Goal: Contribute content: Contribute content

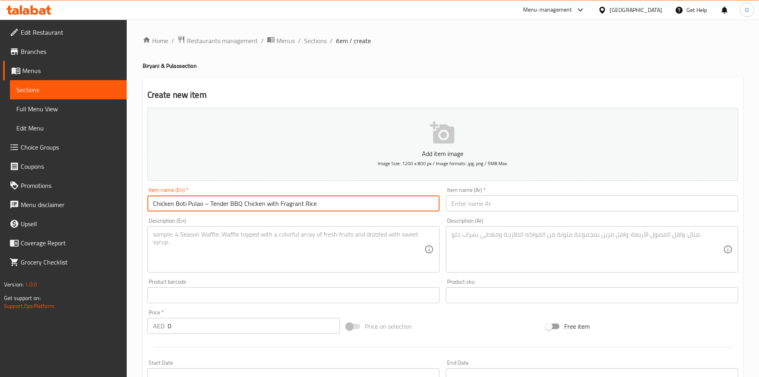
scroll to position [27, 0]
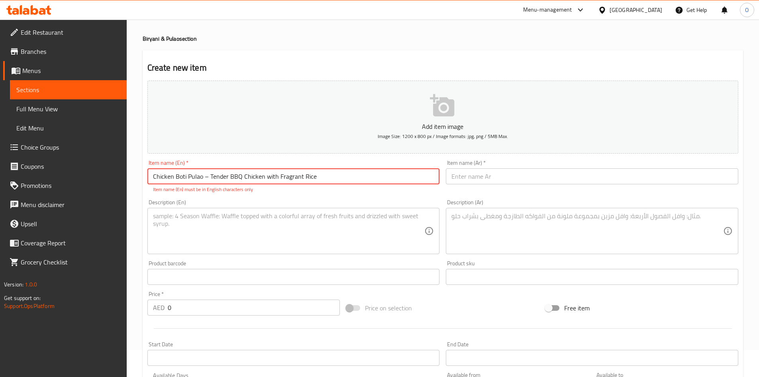
drag, startPoint x: 210, startPoint y: 174, endPoint x: 203, endPoint y: 177, distance: 7.7
click at [203, 177] on input "Chicken Boti Pulao – Tender BBQ Chicken with Fragrant Rice" at bounding box center [294, 176] width 293 height 16
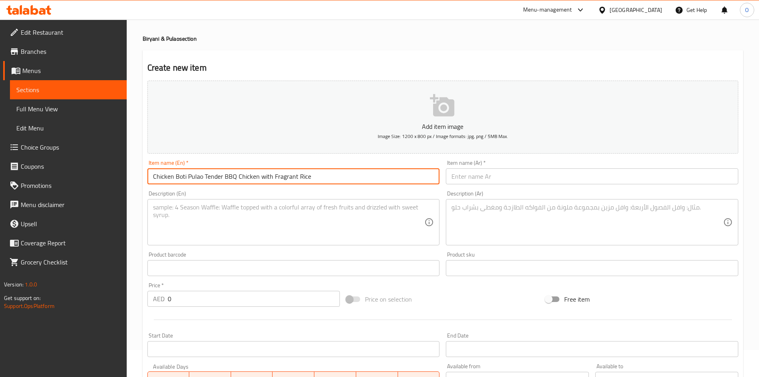
type input "Chicken Boti Pulao Tender BBQ Chicken with Fragrant Rice"
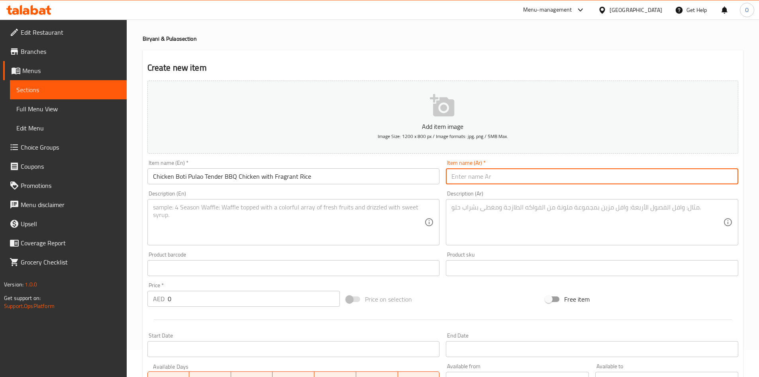
paste input "بولاو دجاج بوتي – دجاج مشوي طري مع أرز عطري"
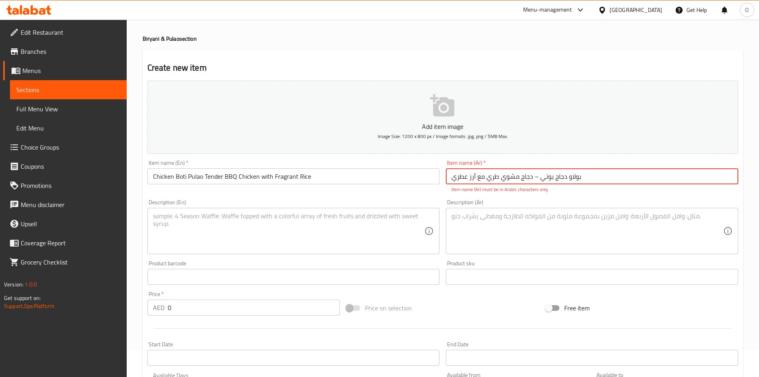
drag, startPoint x: 533, startPoint y: 179, endPoint x: 541, endPoint y: 180, distance: 8.4
click at [541, 180] on input "بولاو دجاج بوتي – دجاج مشوي طري مع أرز عطري" at bounding box center [592, 176] width 293 height 16
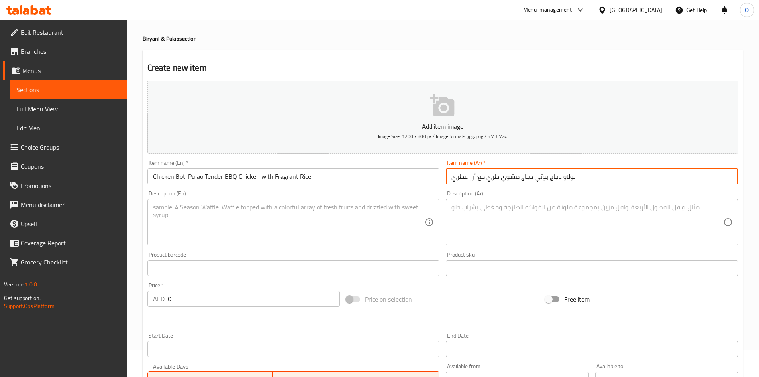
type input "بولاو دجاج بوتي دجاج مشوي طري مع أرز عطري"
click at [259, 231] on textarea at bounding box center [289, 222] width 272 height 38
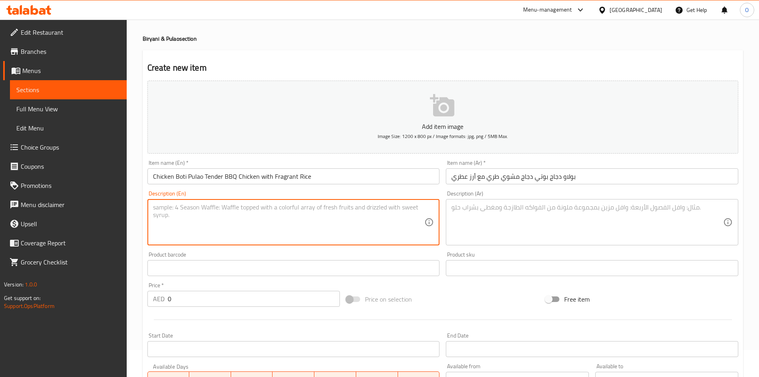
paste textarea "Enjoy the perfect blend of juicy grilled chicken boti and aromatic basmati rice…"
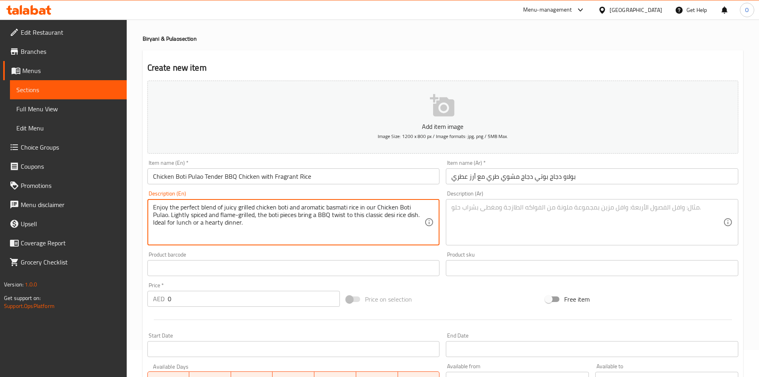
click at [354, 234] on textarea "Enjoy the perfect blend of juicy grilled chicken boti and aromatic basmati rice…" at bounding box center [289, 222] width 272 height 38
type textarea "Enjoy the perfect blend of juicy grilled chicken boti and aromatic basmati rice…"
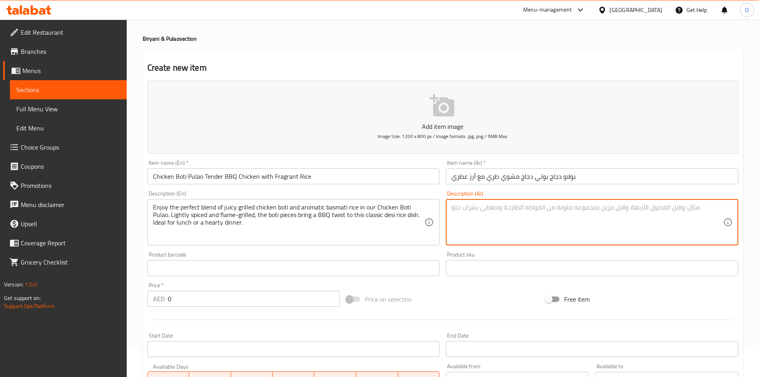
click at [571, 218] on textarea at bounding box center [588, 222] width 272 height 38
paste textarea "استمتع بالمزيج المثالي من دجاج بوتي المشوي الطري وأرز بسمتي العطري في بولاو دجا…"
type textarea "استمتع بالمزيج المثالي من دجاج بوتي المشوي الطري وأرز بسمتي العطري في بولاو دجا…"
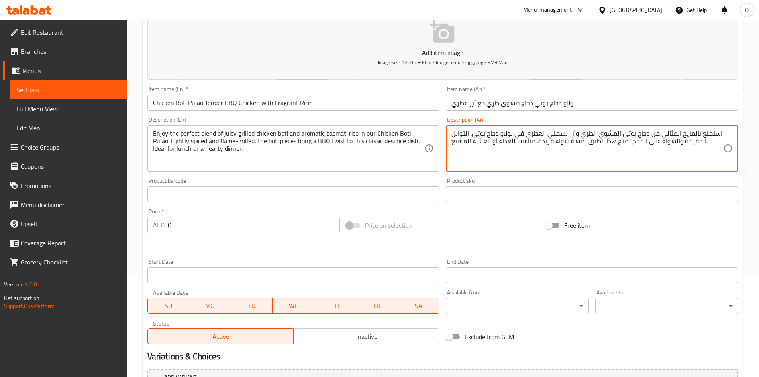
scroll to position [107, 0]
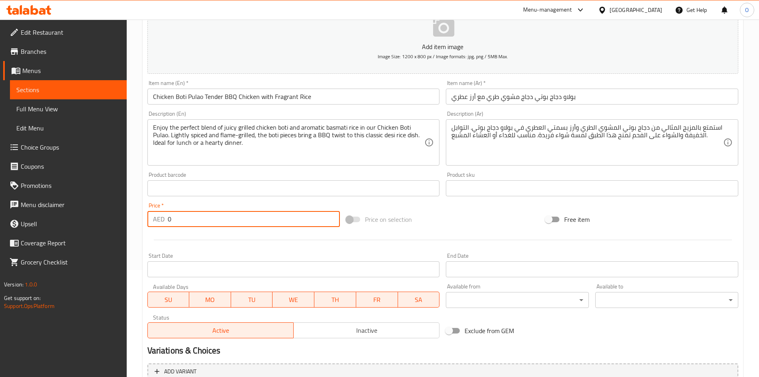
drag, startPoint x: 182, startPoint y: 225, endPoint x: 150, endPoint y: 225, distance: 32.3
click at [150, 225] on div "AED 0 Price *" at bounding box center [244, 219] width 193 height 16
paste input "31.92"
type input "31.92"
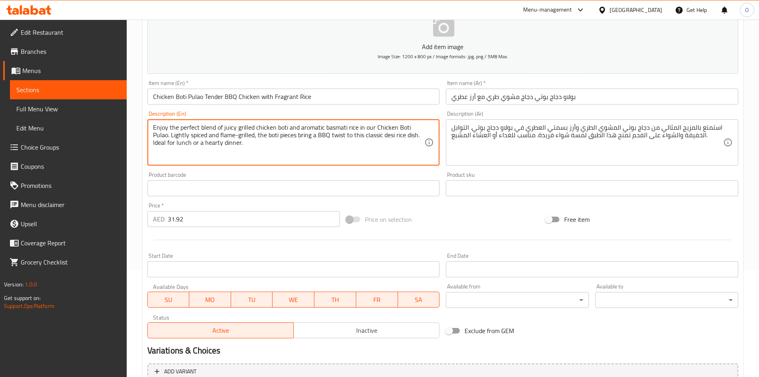
click at [254, 141] on textarea "Enjoy the perfect blend of juicy grilled chicken boti and aromatic basmati rice…" at bounding box center [289, 143] width 272 height 38
paste textarea "Grilled chicken boti, fragrant basmati rice, bbq + pulao combo and hygienic pac…"
type textarea "Enjoy the perfect blend of juicy grilled chicken boti and aromatic basmati rice…"
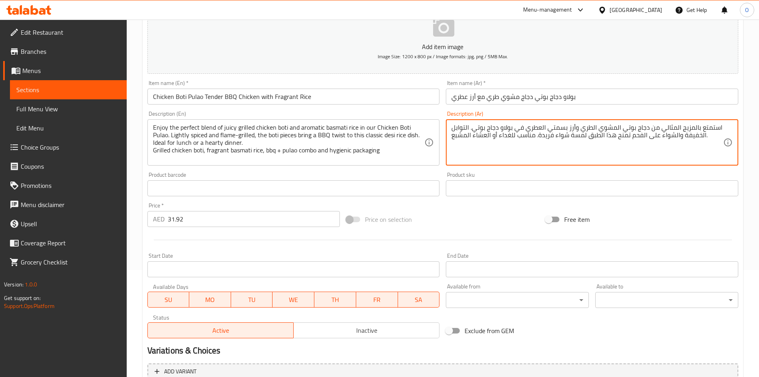
click at [712, 135] on textarea "استمتع بالمزيج المثالي من دجاج بوتي المشوي الطري وأرز بسمتي العطري في بولاو دجا…" at bounding box center [588, 143] width 272 height 38
paste textarea "،دجاج بوتي مشوي، أرز بسمتي عطري، مزيج من الشواء والبولاو وتغليف صحي"
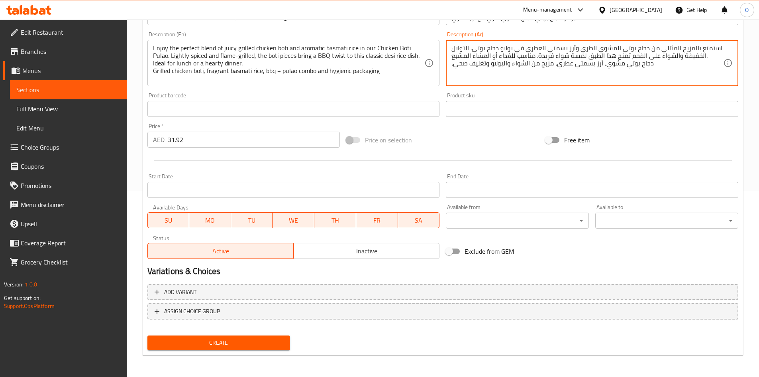
scroll to position [187, 0]
type textarea "استمتع بالمزيج المثالي من دجاج بوتي المشوي الطري وأرز بسمتي العطري في بولاو دجا…"
click at [226, 347] on span "Create" at bounding box center [219, 342] width 130 height 10
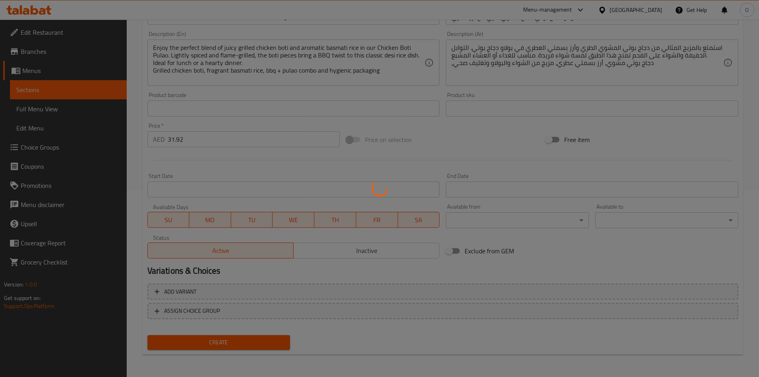
type input "0"
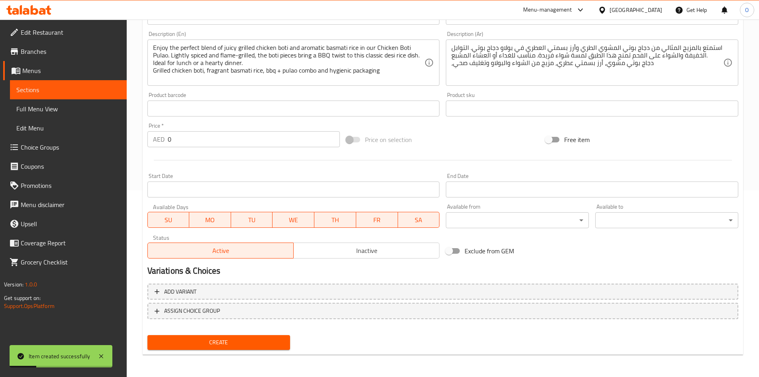
scroll to position [107, 0]
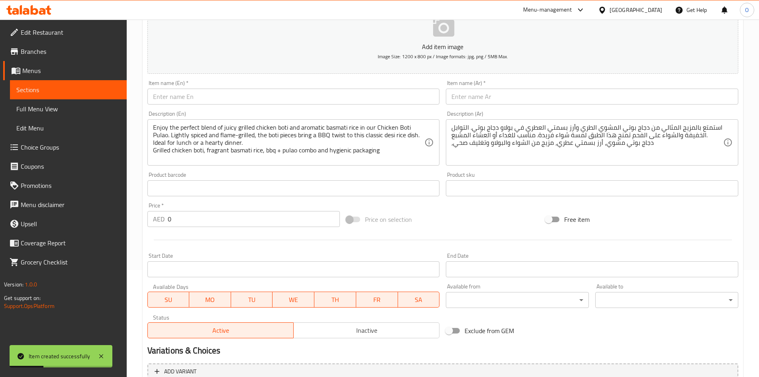
click at [199, 102] on input "text" at bounding box center [294, 97] width 293 height 16
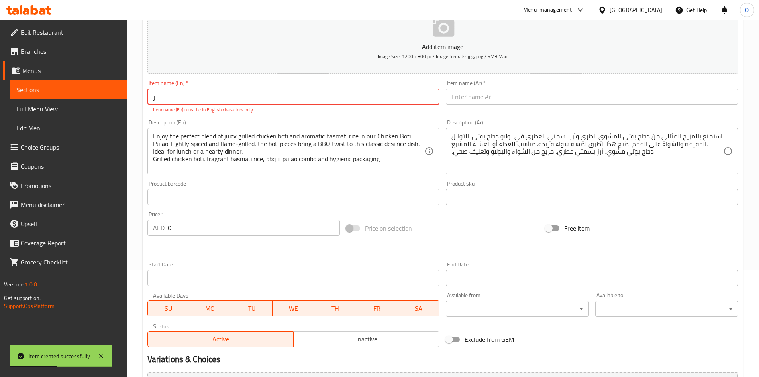
click at [195, 102] on input "ر" at bounding box center [294, 97] width 293 height 16
paste input "Malai Boti Biryani Creamy Bbq Chicken With Spiced Rice"
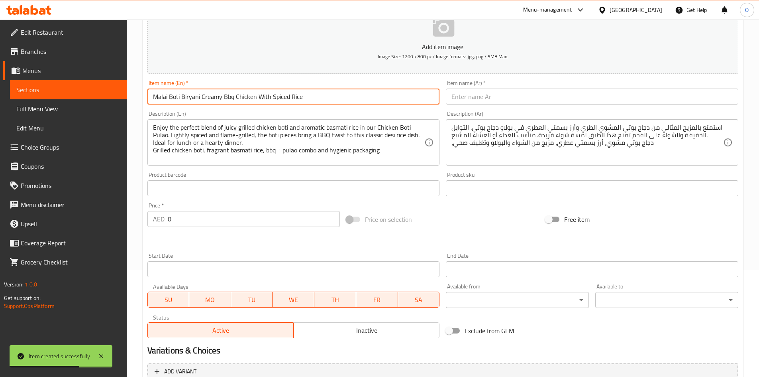
type input "Malai Boti Biryani Creamy Bbq Chicken With Spiced Rice"
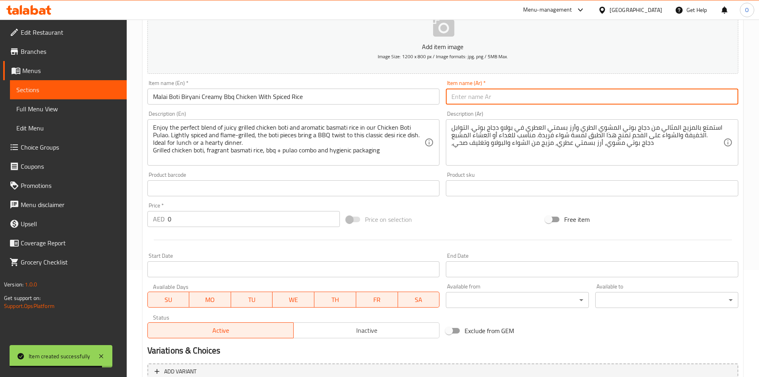
click at [500, 104] on input "text" at bounding box center [592, 97] width 293 height 16
paste input "[PERSON_NAME] – دجاج [PERSON_NAME] مع أرز متبل"
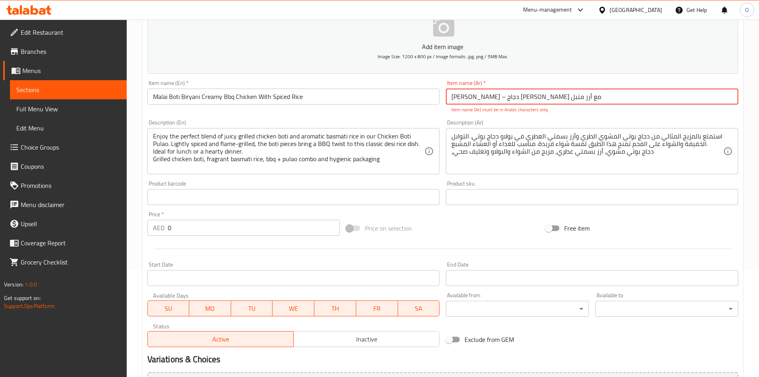
drag, startPoint x: 537, startPoint y: 99, endPoint x: 541, endPoint y: 100, distance: 4.5
click at [541, 100] on input "[PERSON_NAME] – دجاج [PERSON_NAME] مع أرز متبل" at bounding box center [592, 97] width 293 height 16
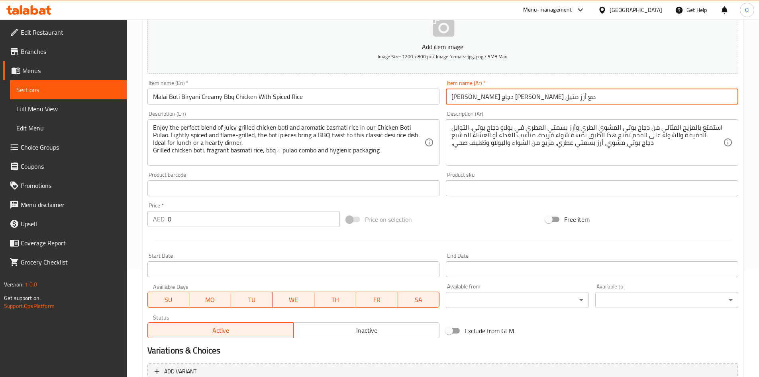
type input "[PERSON_NAME] دجاج [PERSON_NAME] مع أرز متبل"
click at [219, 106] on div "Item name (En)   * Malai Boti Biryani Creamy Bbq Chicken With Spiced Rice Item …" at bounding box center [293, 92] width 299 height 31
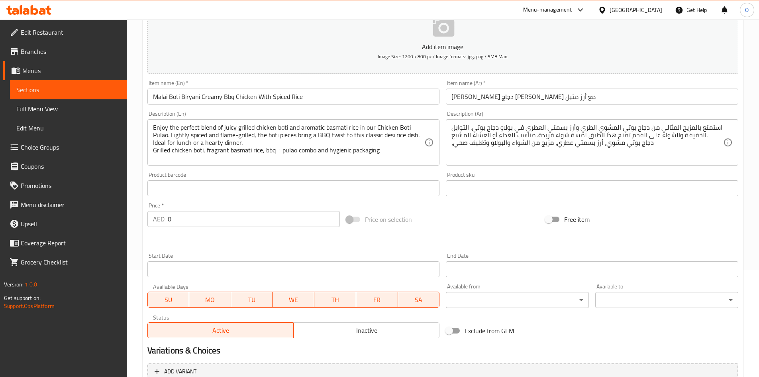
click at [215, 146] on textarea "Enjoy the perfect blend of juicy grilled chicken boti and aromatic basmati rice…" at bounding box center [289, 143] width 272 height 38
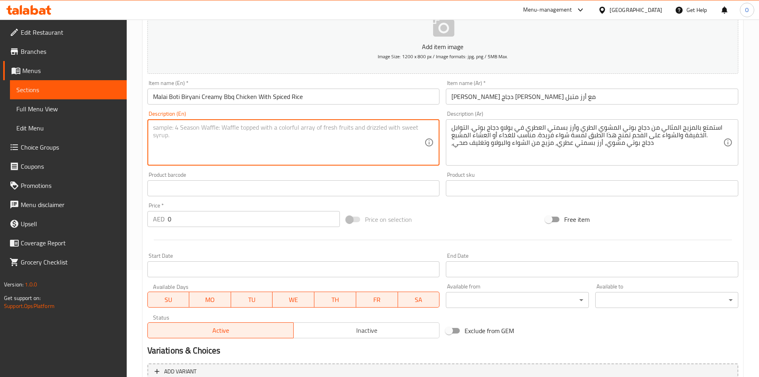
paste textarea "Malai Boti Biryani blends juicy, creamy chicken malai boti with spiced basmati …"
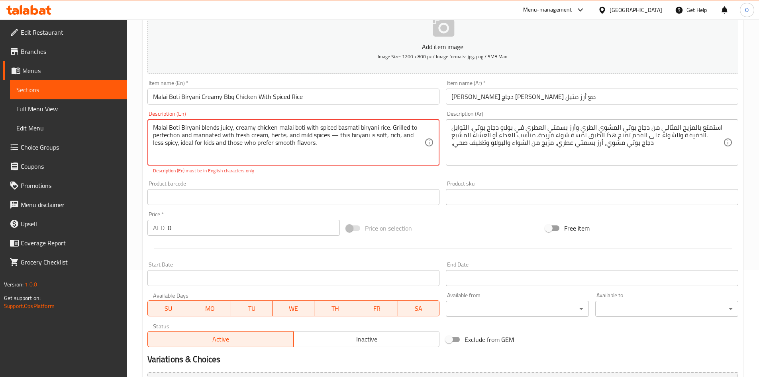
type textarea "Malai Boti Biryani blends juicy, creamy chicken malai boti with spiced basmati …"
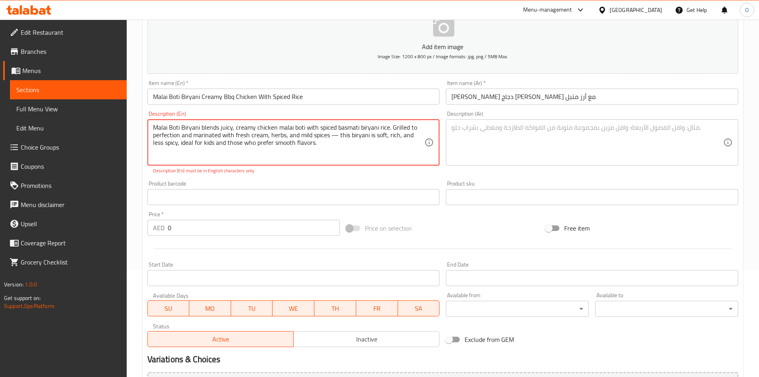
click at [478, 135] on textarea at bounding box center [588, 143] width 272 height 38
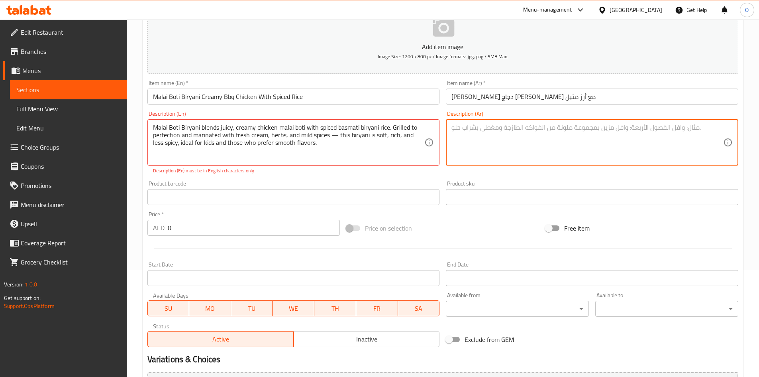
paste textarea "برياني ملاي بوتي يجمع بين قطع دجاج مشوي كريمي و[PERSON_NAME] متبل. يتبّل الدجاج…"
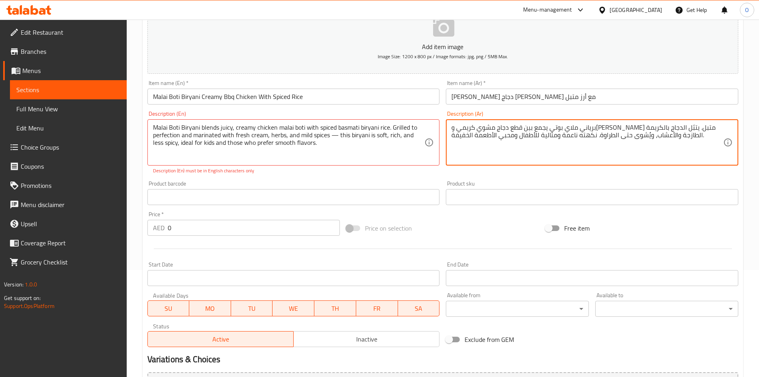
type textarea "برياني ملاي بوتي يجمع بين قطع دجاج مشوي كريمي و[PERSON_NAME] متبل. يتبّل الدجاج…"
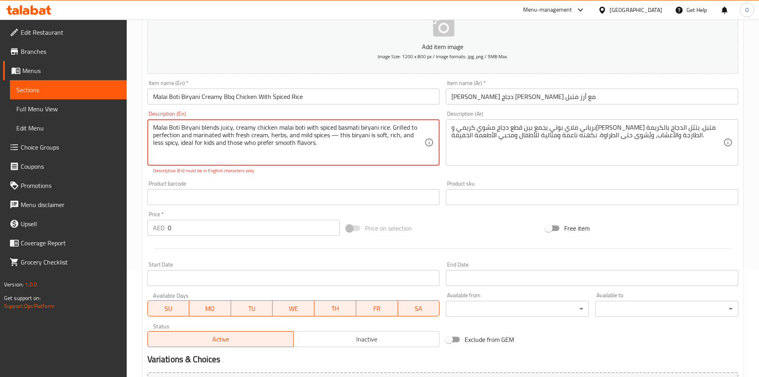
drag, startPoint x: 340, startPoint y: 134, endPoint x: 331, endPoint y: 134, distance: 9.2
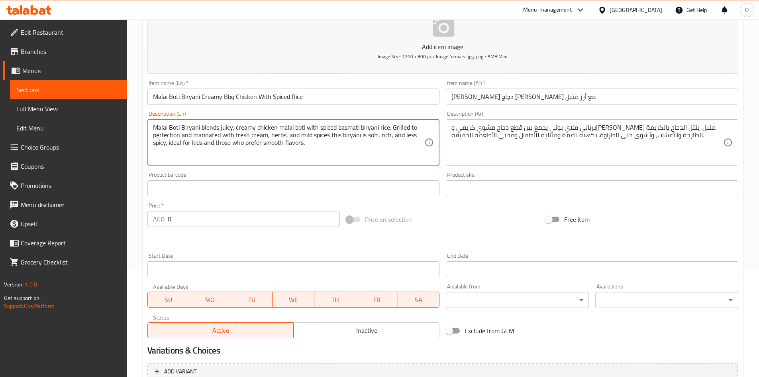
type textarea "Malai Boti Biryani blends juicy, creamy chicken malai boti with spiced basmati …"
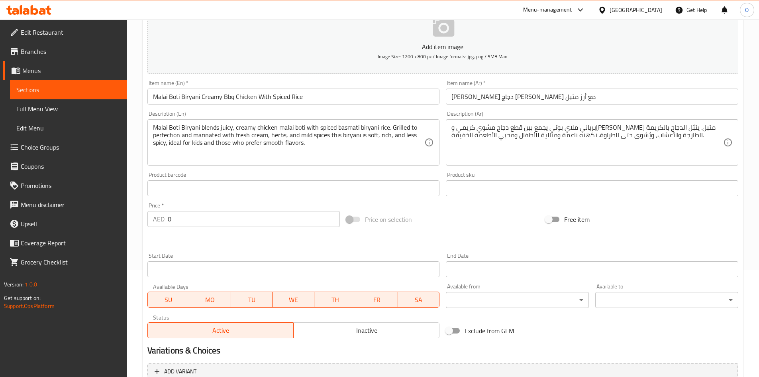
click at [178, 210] on div "Price   * AED 0 Price *" at bounding box center [244, 215] width 193 height 24
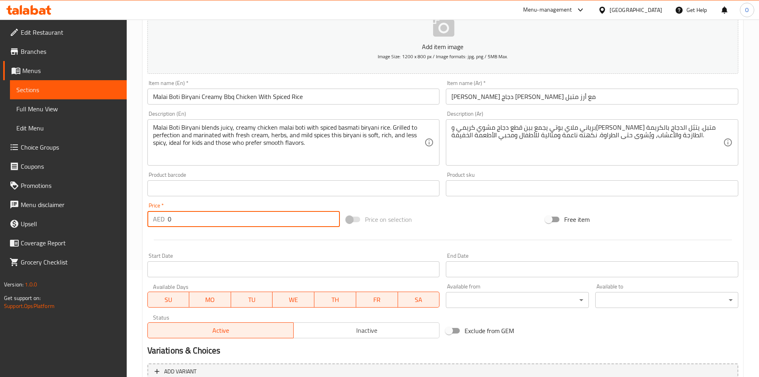
paste input "32"
drag, startPoint x: 176, startPoint y: 223, endPoint x: 146, endPoint y: 225, distance: 30.8
click at [146, 225] on div "Price   * AED 32 Price *" at bounding box center [243, 214] width 199 height 31
type input "32"
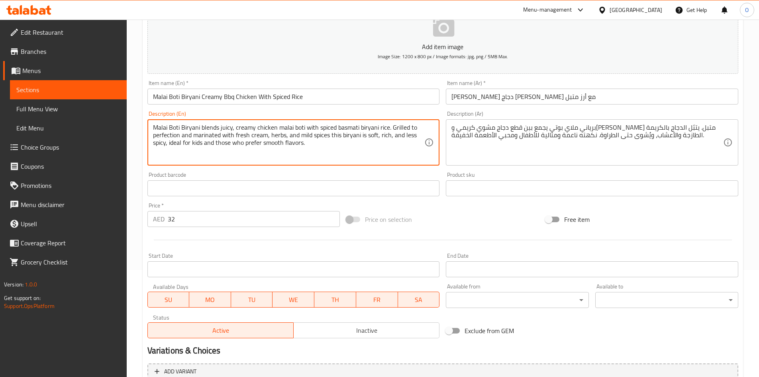
paste textarea "Boneless malai boti, creamy & mildly spiced, long-grain biryani rice and hygien…"
type textarea "Malai Boti Biryani blends juicy, creamy chicken malai boti with spiced basmati …"
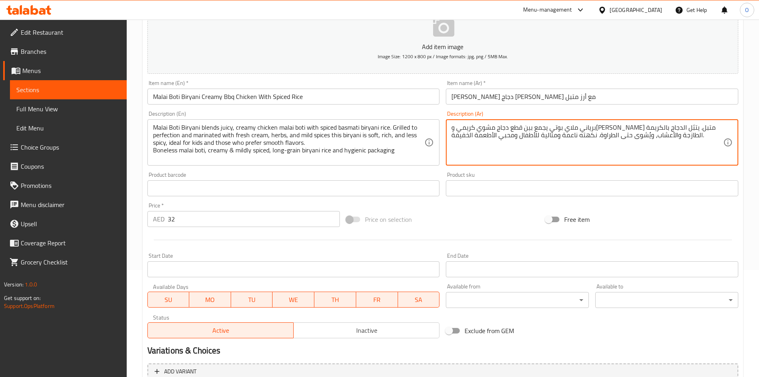
paste textarea "دجاج ملاي بوتي بدون عظم، بطعم كريمي ونكهة خفيفة، أرز بسمتي متبل وتغليف صحي"
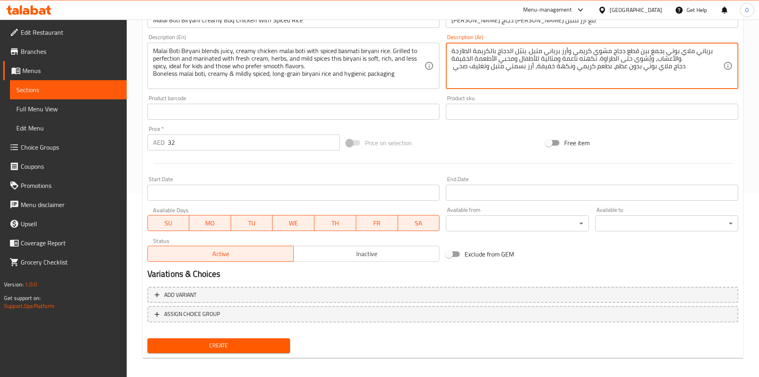
scroll to position [187, 0]
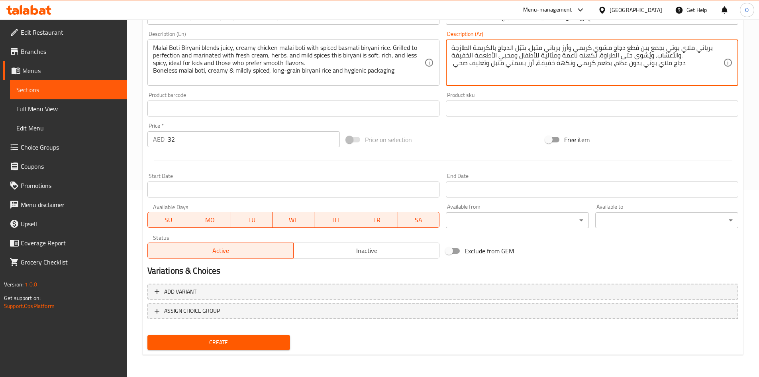
type textarea "برياني ملاي بوتي يجمع بين قطع دجاج مشوي كريمي وأرز برياني متبل. يتبّل الدجاج با…"
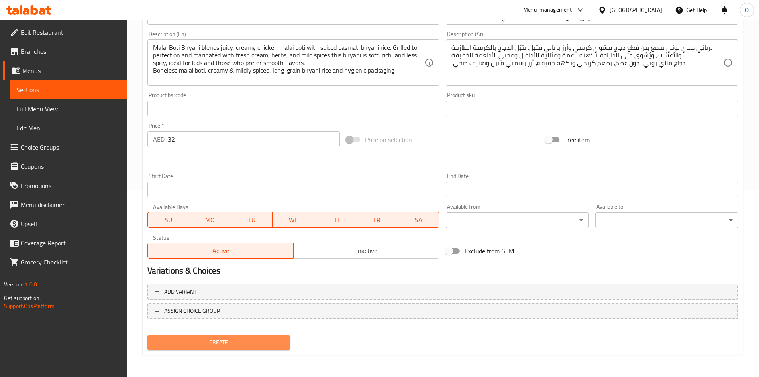
click at [259, 347] on span "Create" at bounding box center [219, 342] width 130 height 10
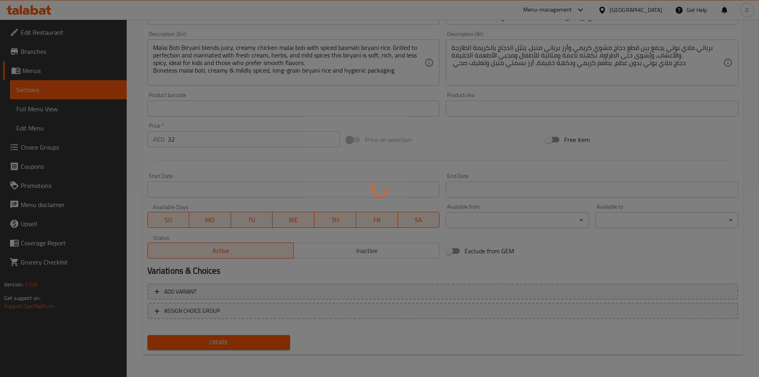
type input "0"
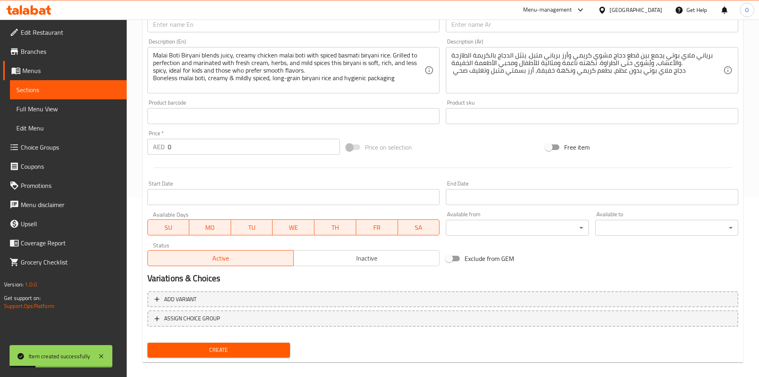
scroll to position [67, 0]
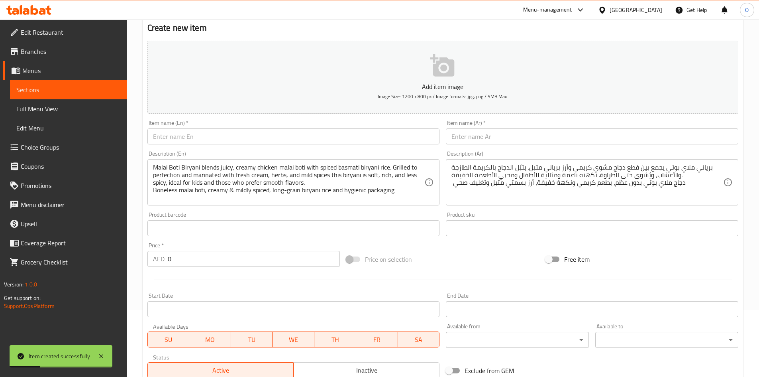
click at [219, 126] on div "Item name (En)   * Item name (En) *" at bounding box center [294, 132] width 293 height 24
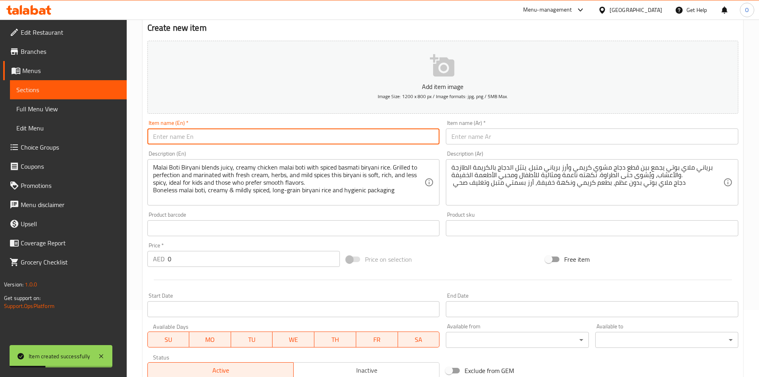
click at [216, 138] on input "text" at bounding box center [294, 136] width 293 height 16
paste input "Chicken Tikka Pulao Smoky Flavour, Desi Style"
type input "Chicken Tikka Pulao Smoky Flavour, Desi Style"
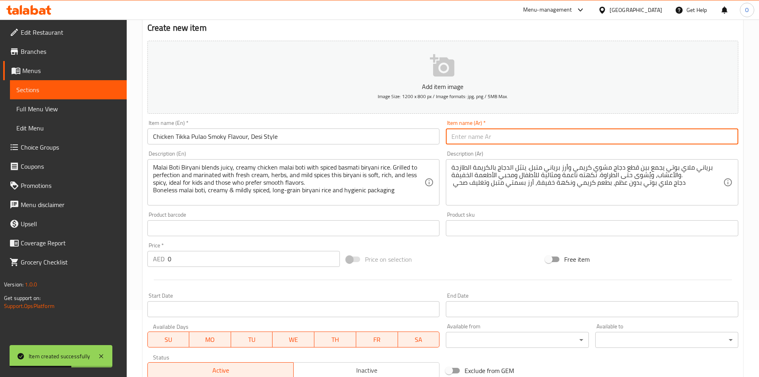
click at [532, 140] on input "text" at bounding box center [592, 136] width 293 height 16
paste input "بولاو دجاج تيكا – نكهة مدخنة وأسلوب ديسي"
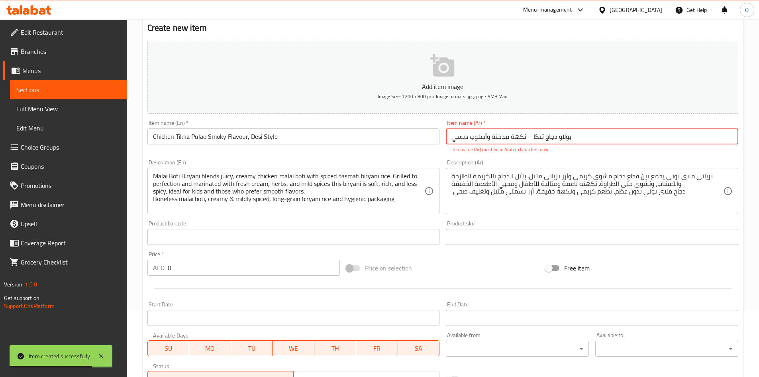
drag, startPoint x: 524, startPoint y: 136, endPoint x: 529, endPoint y: 137, distance: 4.4
click at [529, 137] on input "بولاو دجاج تيكا – نكهة مدخنة وأسلوب ديسي" at bounding box center [592, 136] width 293 height 16
drag, startPoint x: 527, startPoint y: 137, endPoint x: 532, endPoint y: 136, distance: 4.9
click at [532, 136] on input "بولاو دجاج تيكا – نكهة مدخنة وأسلوب ديسي" at bounding box center [592, 136] width 293 height 16
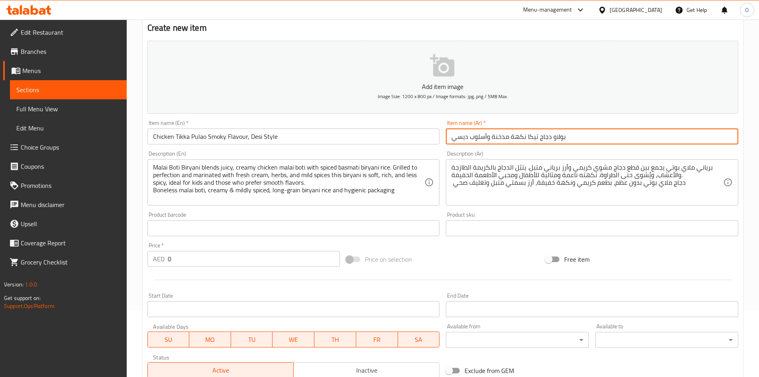
type input "بولاو دجاج تيكا نكهة مدخنة وأسلوب ديسي"
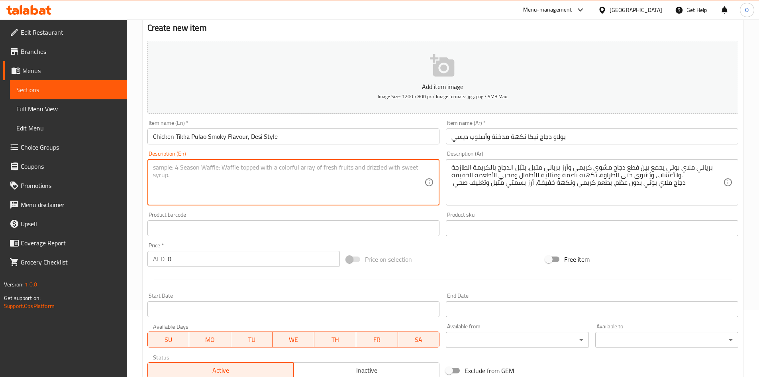
click at [294, 174] on textarea at bounding box center [289, 182] width 272 height 38
paste textarea "Chicken Tikka Pulao is a fusion of smoky BBQ flavor and fragrant rice. Juicy bo…"
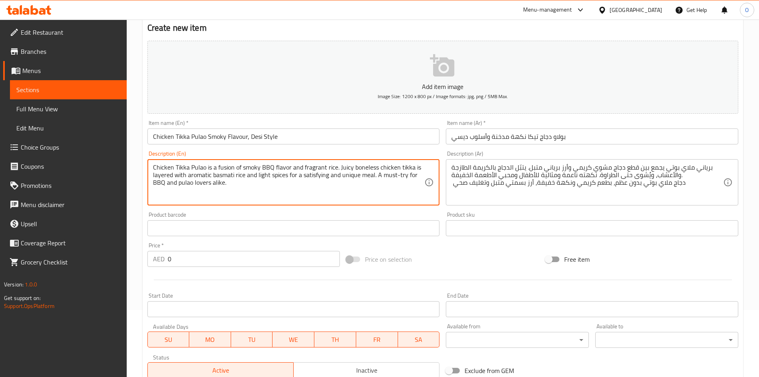
type textarea "Chicken Tikka Pulao is a fusion of smoky BBQ flavor and fragrant rice. Juicy bo…"
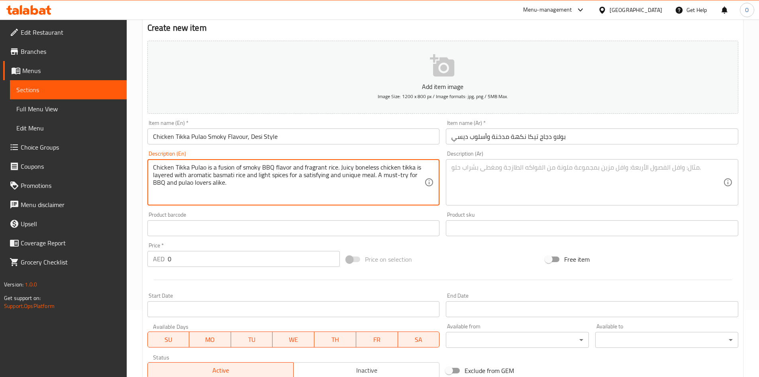
click at [483, 183] on textarea at bounding box center [588, 182] width 272 height 38
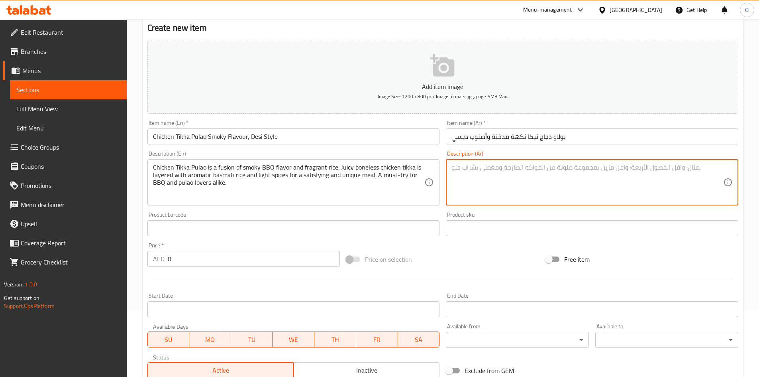
paste textarea "بولاو دجاج تيكا هو مزيج رائع من نكهة الشواء المدخنة والأرز العطري. قطع دجاج تيك…"
type textarea "بولاو دجاج تيكا هو مزيج رائع من نكهة الشواء المدخنة والأرز العطري. قطع دجاج تيك…"
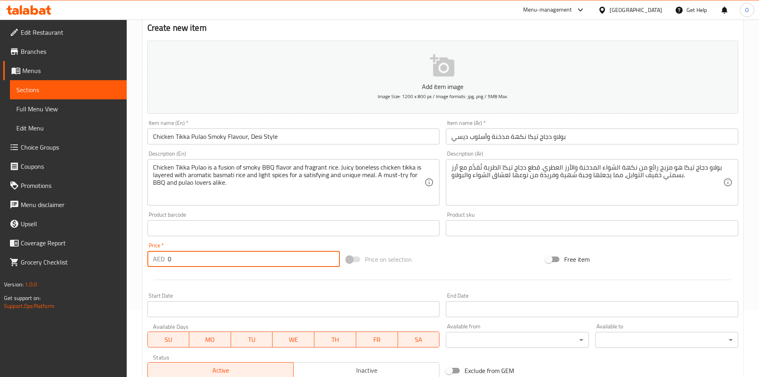
drag, startPoint x: 185, startPoint y: 265, endPoint x: 156, endPoint y: 263, distance: 29.5
click at [156, 263] on div "AED 0 Price *" at bounding box center [244, 259] width 193 height 16
paste input "32"
type input "32"
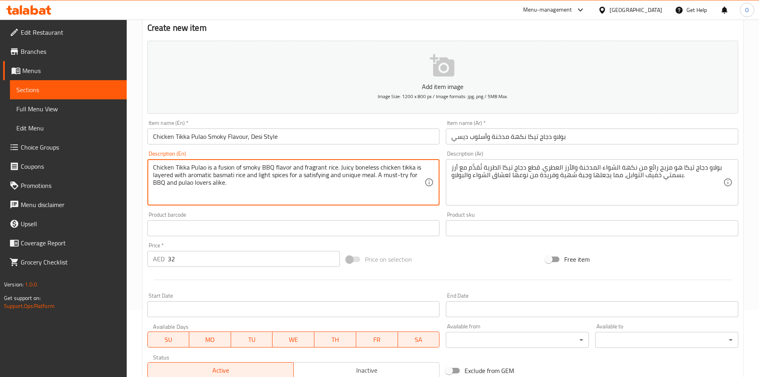
paste textarea "Boneless chicken tikka, basmati rice infused with bbq flavor, mild to medium sp…"
type textarea "Chicken Tikka Pulao is a fusion of smoky BBQ flavor and fragrant rice. Juicy bo…"
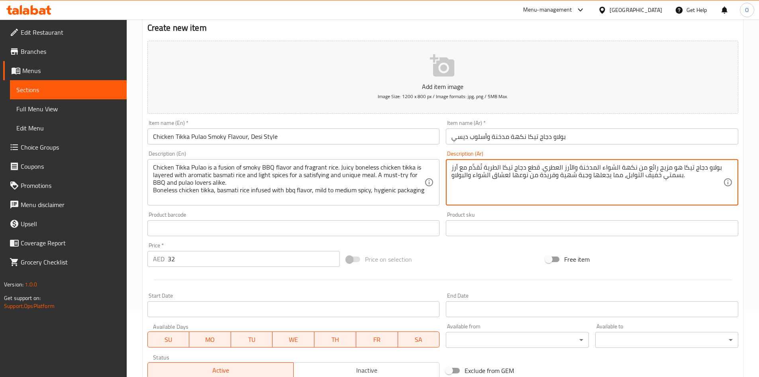
paste textarea "دجاج تيكا بدون عظم، أرز بسمتي بنكهات الشواء، حار بشكل متوسط وتغليف صحي"
type textarea "بولاو دجاج تيكا هو مزيج رائع من نكهة الشواء المدخنة والأرز العطري. قطع دجاج تيك…"
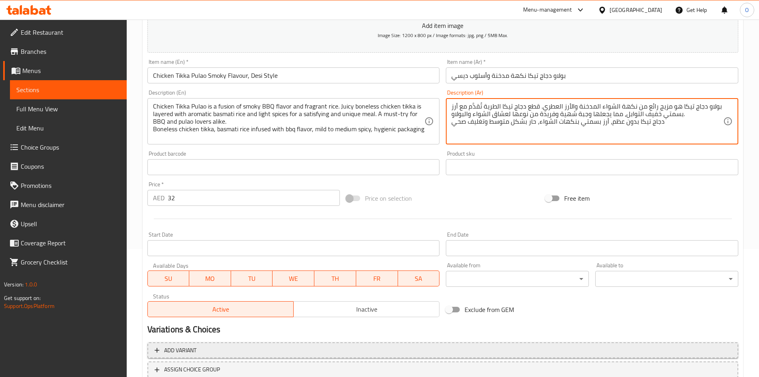
scroll to position [187, 0]
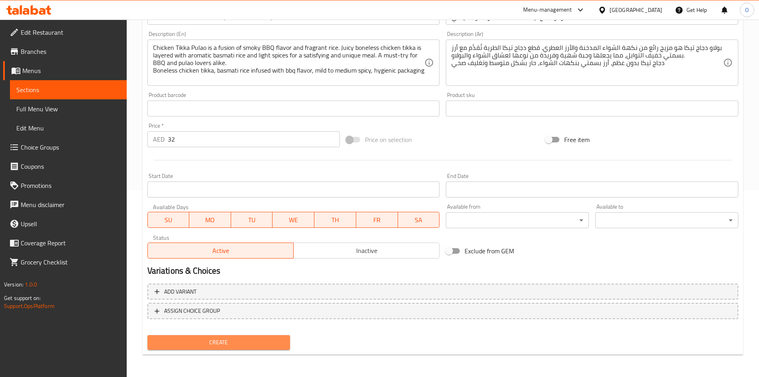
drag, startPoint x: 205, startPoint y: 338, endPoint x: 205, endPoint y: 344, distance: 6.4
click at [205, 344] on span "Create" at bounding box center [219, 342] width 130 height 10
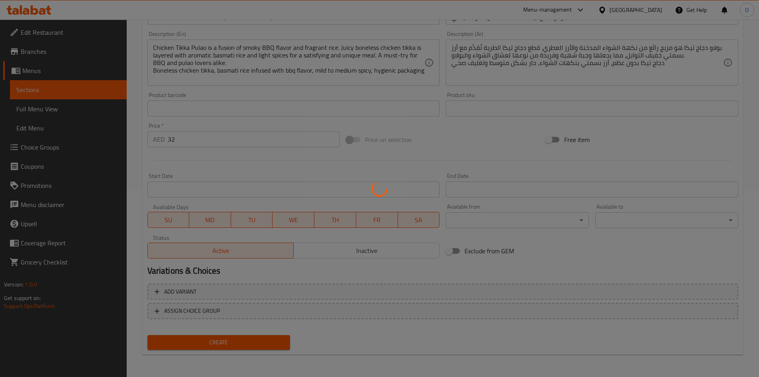
type input "0"
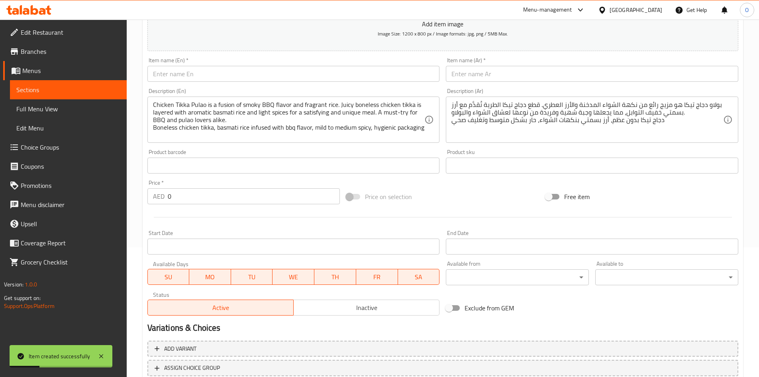
scroll to position [27, 0]
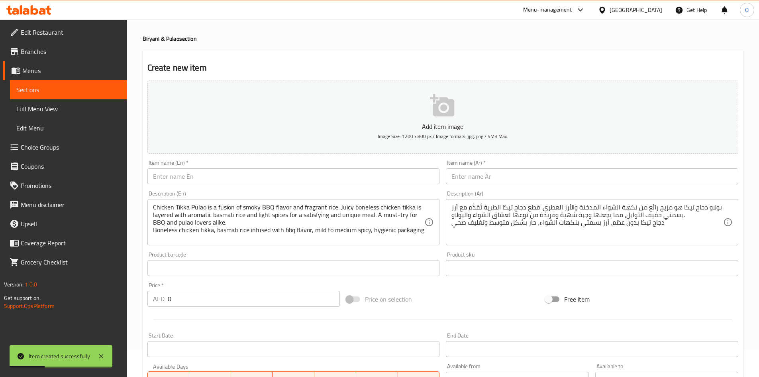
click at [221, 187] on div "Item name (En)   * Item name (En) *" at bounding box center [293, 172] width 299 height 31
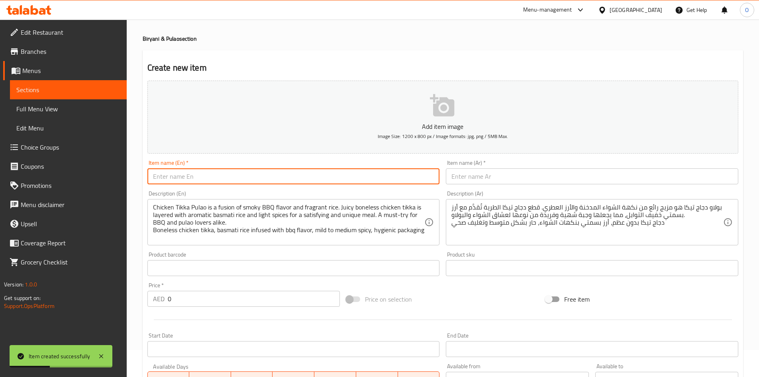
click at [222, 179] on input "text" at bounding box center [294, 176] width 293 height 16
paste input "Hareesa – Slow-Cooked Wheat & Meat Delicacy"
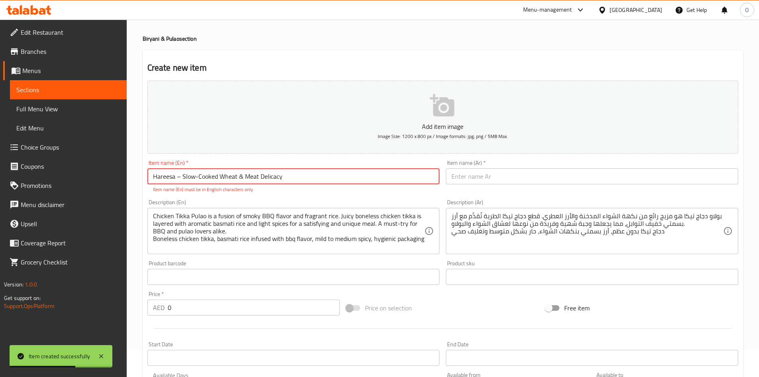
drag, startPoint x: 175, startPoint y: 176, endPoint x: 183, endPoint y: 176, distance: 7.6
click at [183, 176] on input "Hareesa – Slow-Cooked Wheat & Meat Delicacy" at bounding box center [294, 176] width 293 height 16
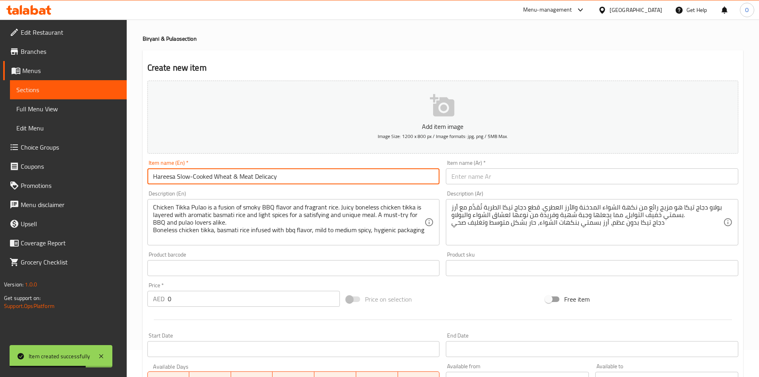
click at [309, 181] on input "Hareesa Slow-Cooked Wheat & Meat Delicacy" at bounding box center [294, 176] width 293 height 16
type input "Hareesa Slow-Cooked Wheat & Meat Delicacy"
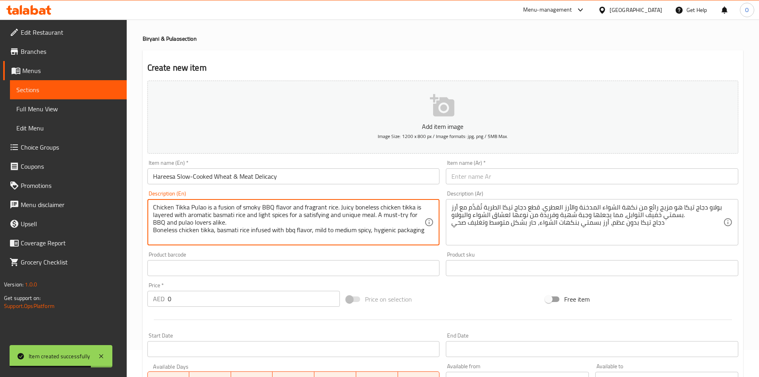
click at [297, 223] on textarea "Chicken Tikka Pulao is a fusion of smoky BBQ flavor and fragrant rice. Juicy bo…" at bounding box center [289, 222] width 272 height 38
click at [520, 182] on input "text" at bounding box center [592, 176] width 293 height 16
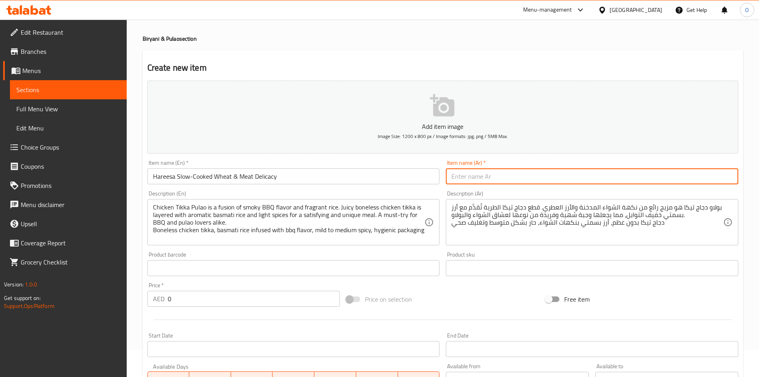
paste input "هريسة – طبق القمح واللحم المطهو ببطء"
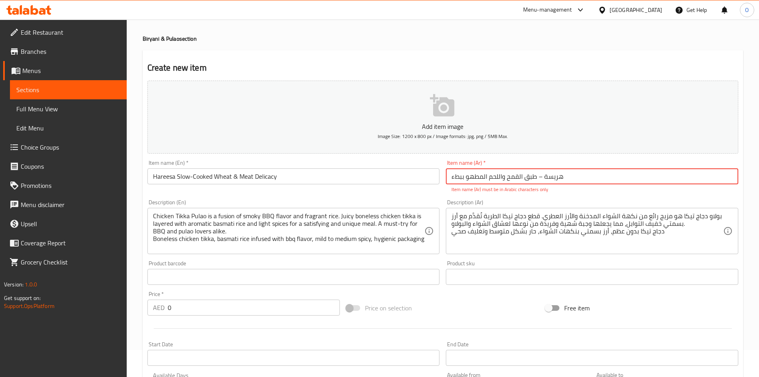
drag, startPoint x: 535, startPoint y: 178, endPoint x: 544, endPoint y: 178, distance: 8.4
click at [544, 178] on input "هريسة – طبق القمح واللحم المطهو ببطء" at bounding box center [592, 176] width 293 height 16
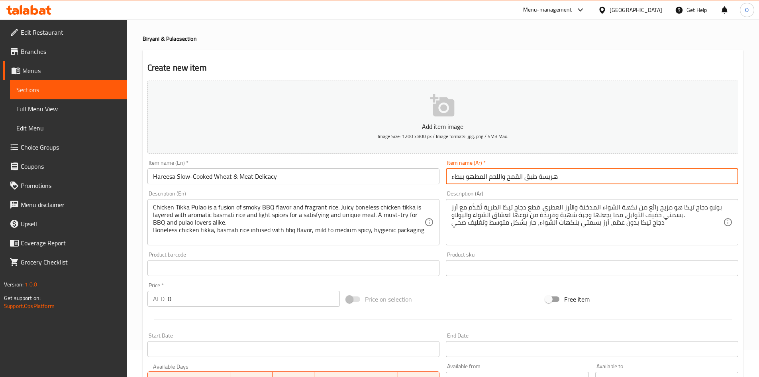
type input "هريسة طبق القمح واللحم المطهو ببطء"
click at [223, 222] on textarea "Chicken Tikka Pulao is a fusion of smoky BBQ flavor and fragrant rice. Juicy bo…" at bounding box center [289, 222] width 272 height 38
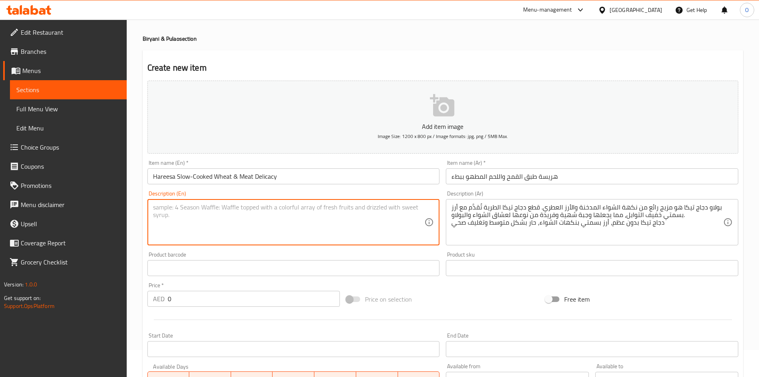
paste textarea "Hareesa is a slow-cooked, wholesome dish made with wheat and tender meat (usual…"
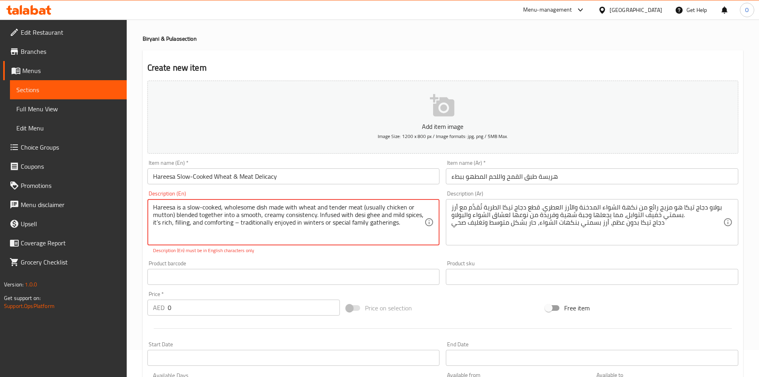
type textarea "Hareesa is a slow-cooked, wholesome dish made with wheat and tender meat (usual…"
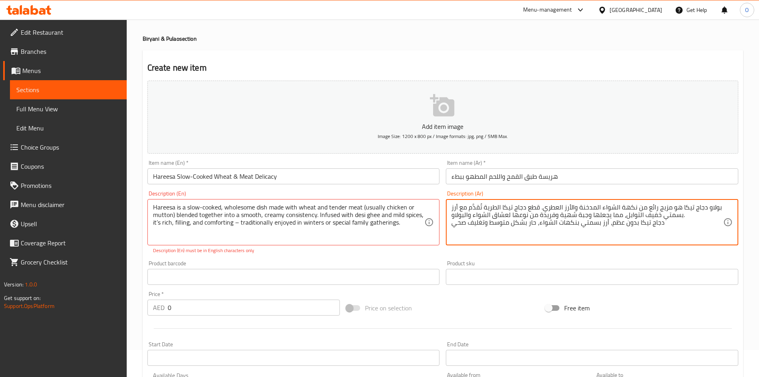
click at [492, 236] on textarea "بولاو دجاج تيكا هو مزيج رائع من نكهة الشواء المدخنة والأرز العطري. قطع دجاج تيك…" at bounding box center [588, 222] width 272 height 38
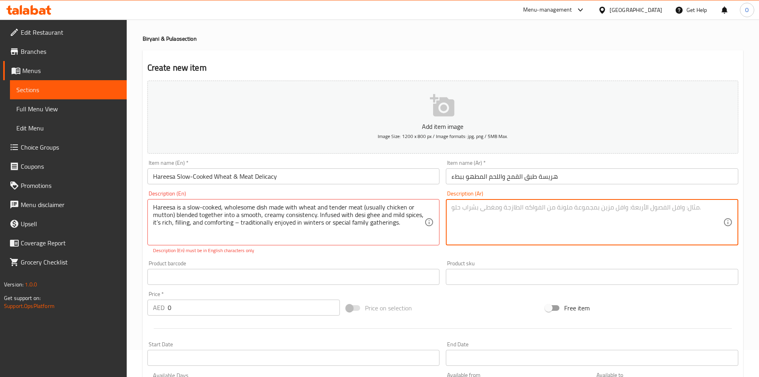
paste textarea "الهريسة هي طبق تقليدي يُطهى ببطء من القمح واللحم (غالبًا لحم الغنم أو الدجاج) ح…"
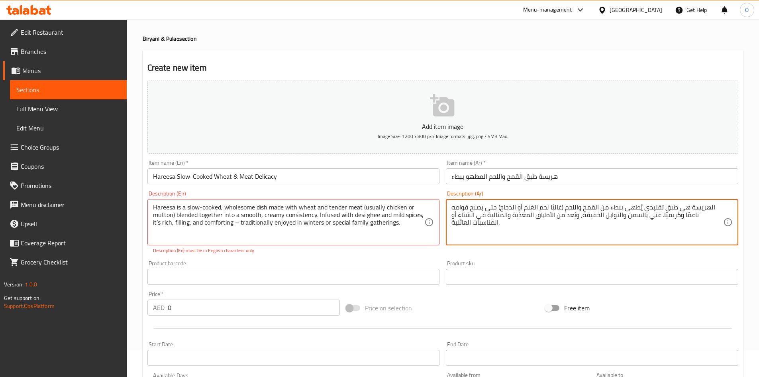
type textarea "الهريسة هي طبق تقليدي يُطهى ببطء من القمح واللحم (غالبًا لحم الغنم أو الدجاج) ح…"
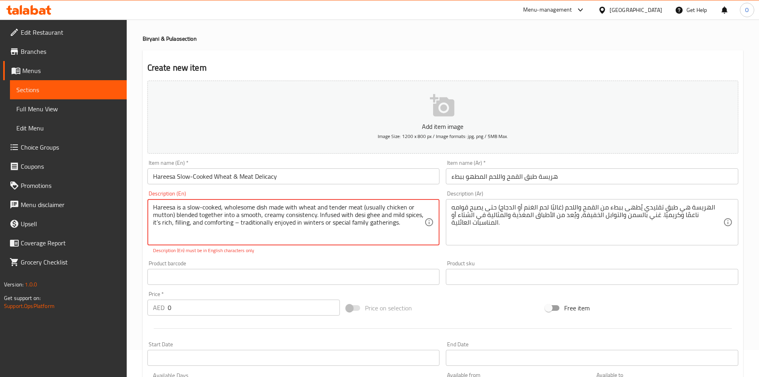
drag, startPoint x: 240, startPoint y: 222, endPoint x: 234, endPoint y: 220, distance: 5.7
click at [234, 220] on textarea "Hareesa is a slow-cooked, wholesome dish made with wheat and tender meat (usual…" at bounding box center [289, 222] width 272 height 38
click at [277, 254] on div "Description (En) Hareesa is a slow-cooked, wholesome dish made with wheat and t…" at bounding box center [293, 222] width 299 height 70
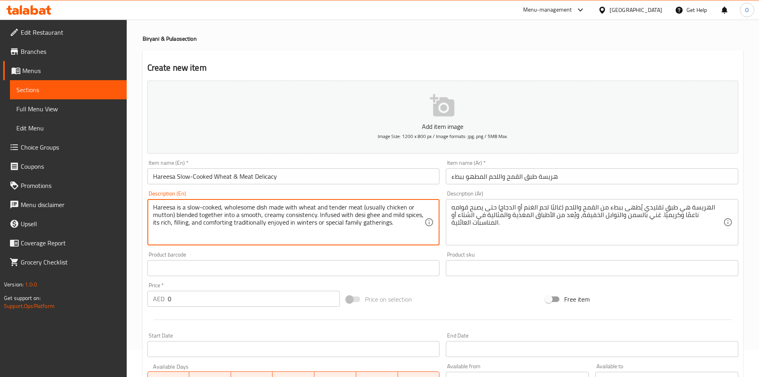
type textarea "Hareesa is a slow-cooked, wholesome dish made with wheat and tender meat (usual…"
click at [291, 250] on div "Product barcode Product barcode" at bounding box center [293, 263] width 299 height 31
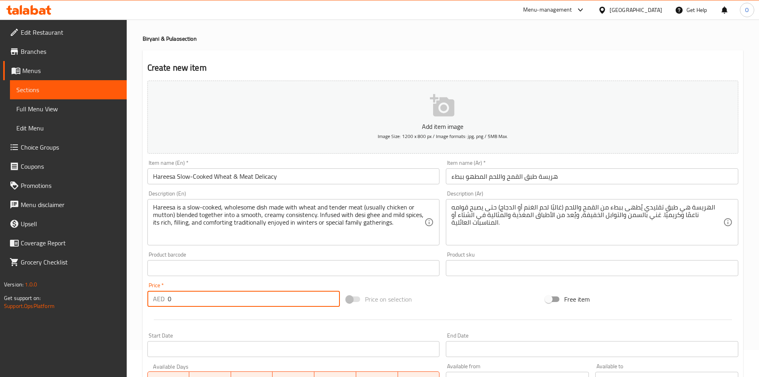
drag, startPoint x: 171, startPoint y: 295, endPoint x: 148, endPoint y: 300, distance: 24.3
click at [148, 300] on div "AED 0 Price *" at bounding box center [244, 299] width 193 height 16
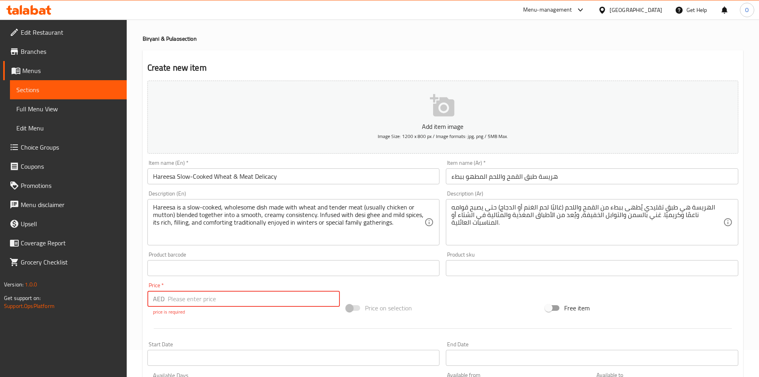
paste input "14"
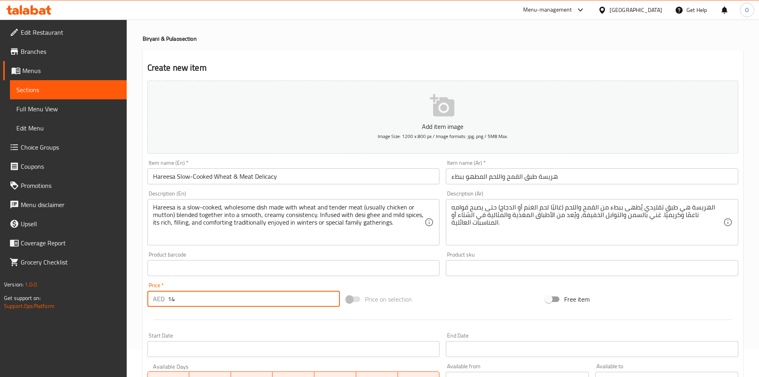
type input "14"
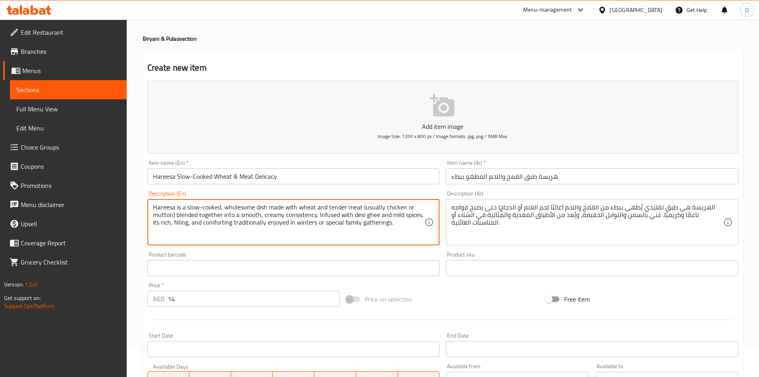
drag, startPoint x: 232, startPoint y: 223, endPoint x: 211, endPoint y: 183, distance: 45.7
click at [413, 228] on textarea "Hareesa is a slow-cooked, wholesome dish made with wheat and tender meat (usual…" at bounding box center [289, 222] width 272 height 38
click at [403, 222] on textarea "Hareesa is a slow-cooked, wholesome dish made with wheat and tender meat (usual…" at bounding box center [289, 222] width 272 height 38
paste textarea "Slow-cooked to perfection, can be made with mutton or chicken, ghee-enriched fo…"
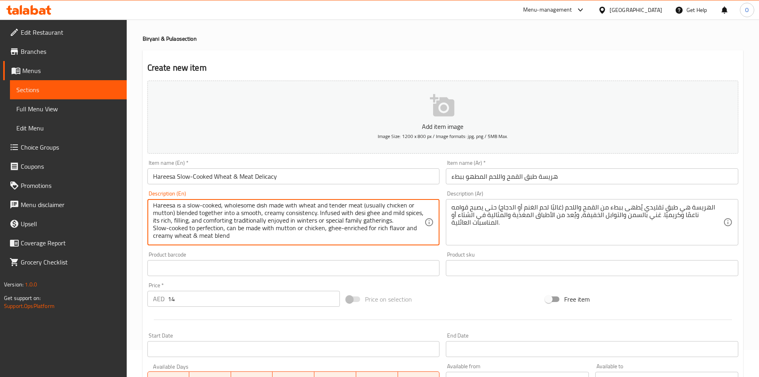
type textarea "Hareesa is a slow-cooked, wholesome dish made with wheat and tender meat (usual…"
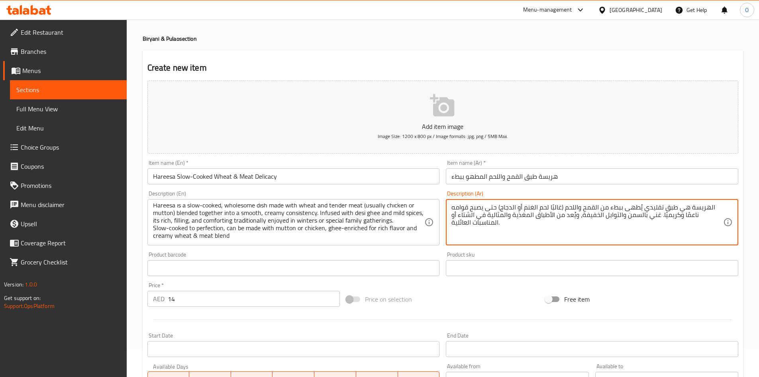
paste textarea "مطبوخة ببطء حتى الكمال، تُحضّر بلحم الغنم أو الدجاج، غنية بالسمن البلدي ومزيج ك…"
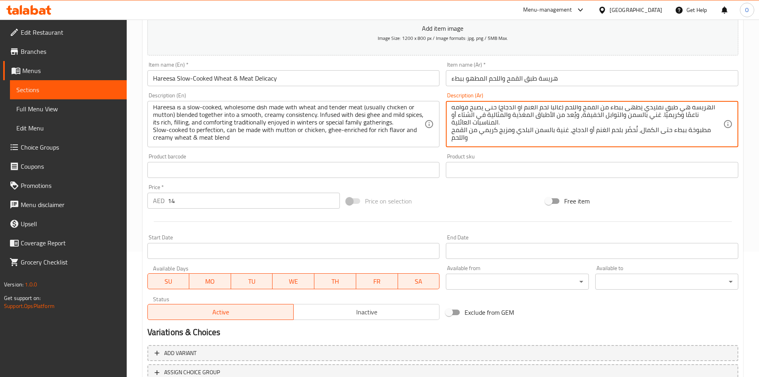
scroll to position [187, 0]
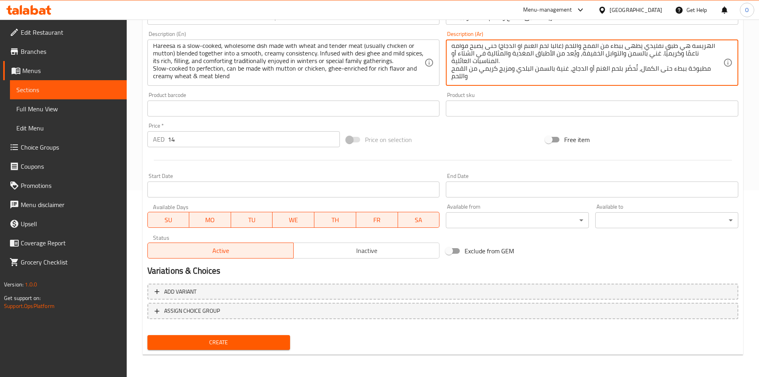
type textarea "الهريسة هي طبق تقليدي يُطهى ببطء من القمح واللحم (غالبًا لحم الغنم أو الدجاج) ح…"
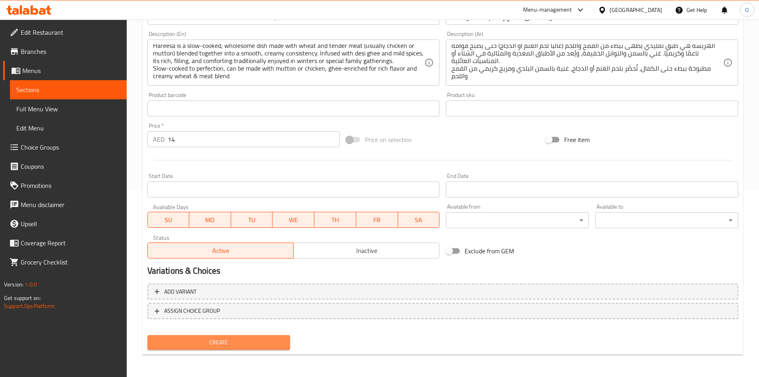
click at [221, 346] on span "Create" at bounding box center [219, 342] width 130 height 10
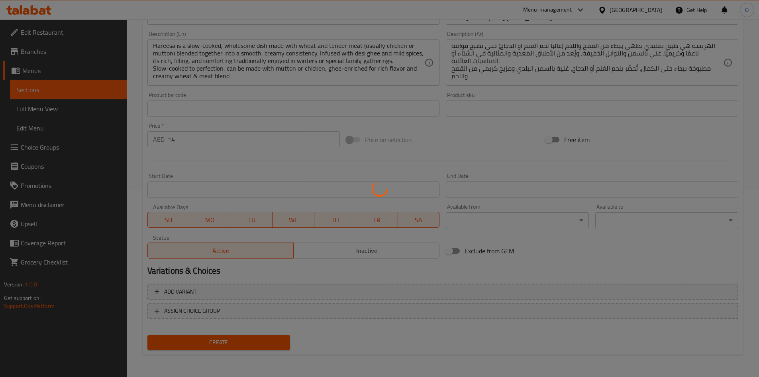
type input "0"
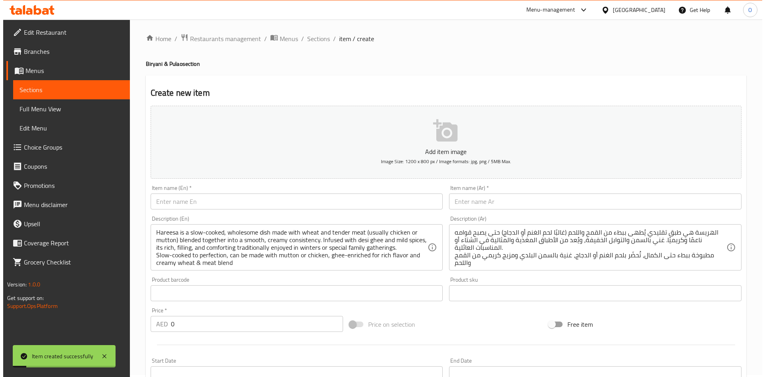
scroll to position [0, 0]
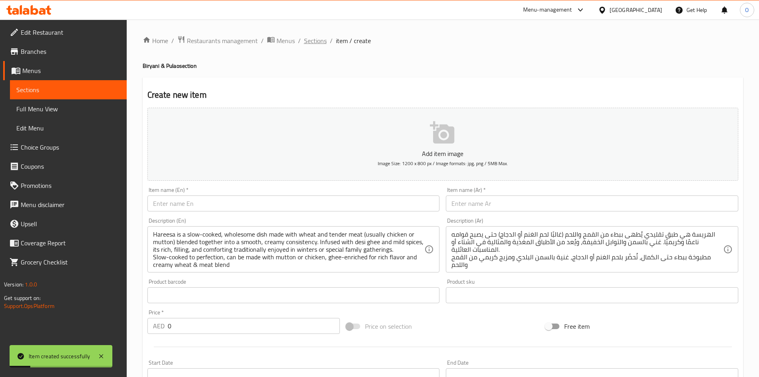
click at [319, 40] on span "Sections" at bounding box center [315, 41] width 23 height 10
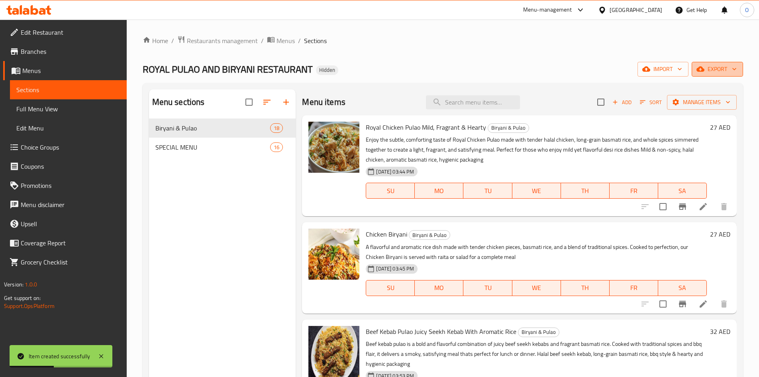
click at [706, 71] on span "export" at bounding box center [717, 69] width 39 height 10
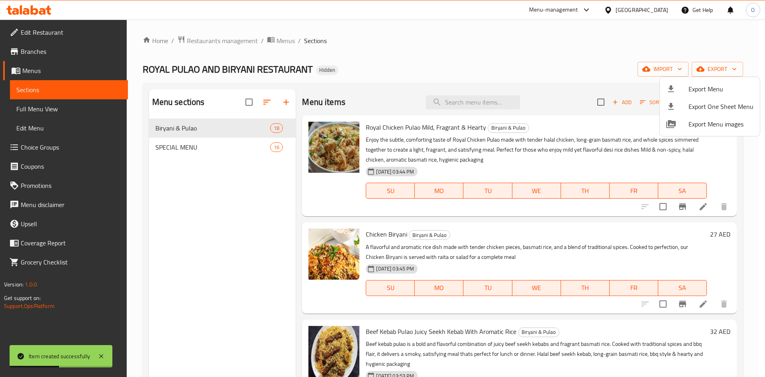
click at [693, 85] on span "Export Menu" at bounding box center [721, 89] width 65 height 10
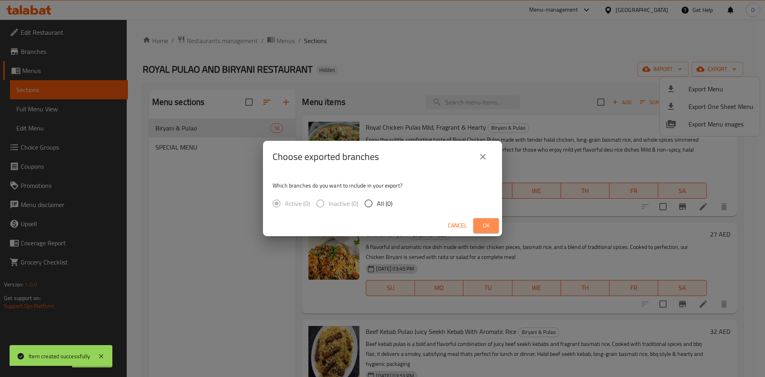
click at [489, 226] on span "Ok" at bounding box center [486, 225] width 13 height 10
click at [492, 224] on span "Ok" at bounding box center [486, 225] width 13 height 10
